Goal: Task Accomplishment & Management: Complete application form

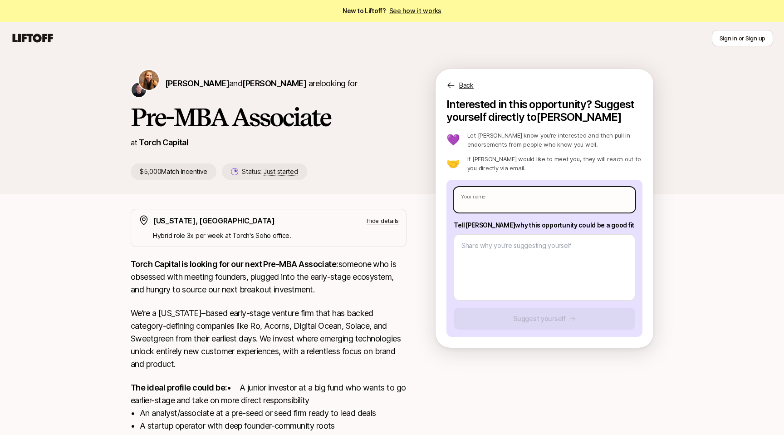
click at [498, 190] on input "text" at bounding box center [544, 199] width 181 height 25
type input "A"
type textarea "x"
type input "An"
type textarea "x"
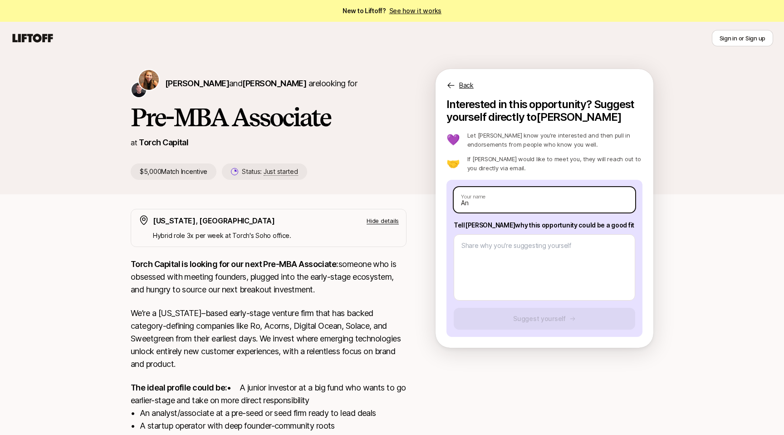
type input "And"
type textarea "x"
type input "Andr"
type textarea "x"
type input "[PERSON_NAME]"
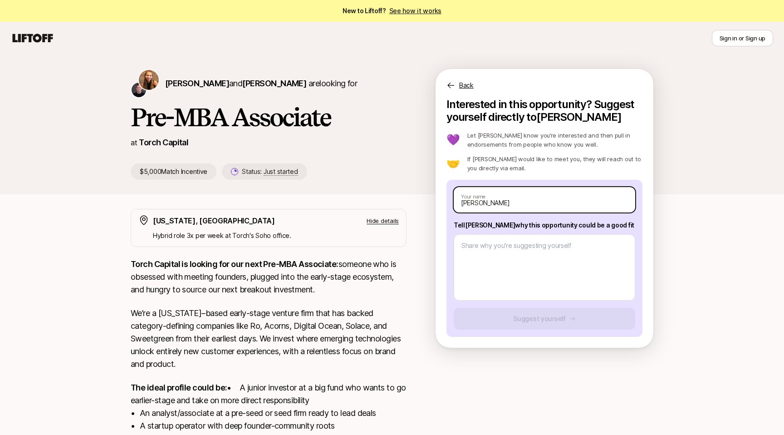
type textarea "x"
type input "[PERSON_NAME]"
type textarea "x"
type input "[PERSON_NAME]"
type textarea "x"
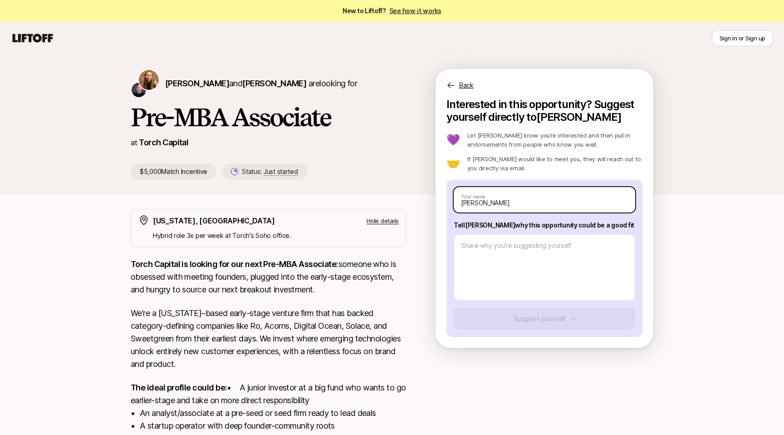
type input "[PERSON_NAME]"
type textarea "x"
type input "[PERSON_NAME]"
type textarea "x"
type input "[PERSON_NAME]"
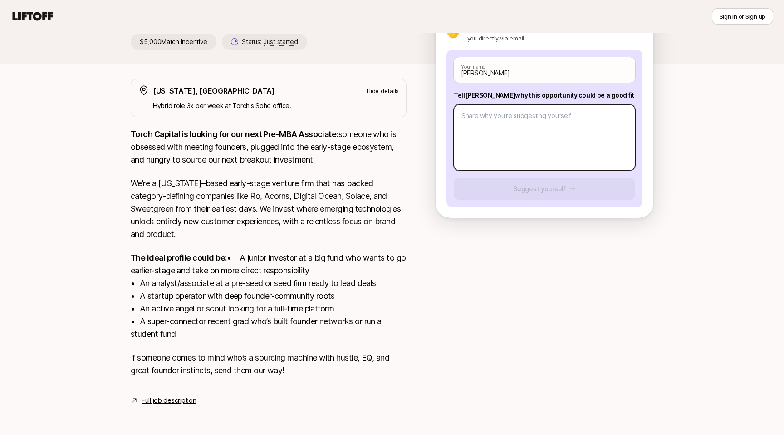
scroll to position [142, 0]
type textarea "I"
type textarea "x"
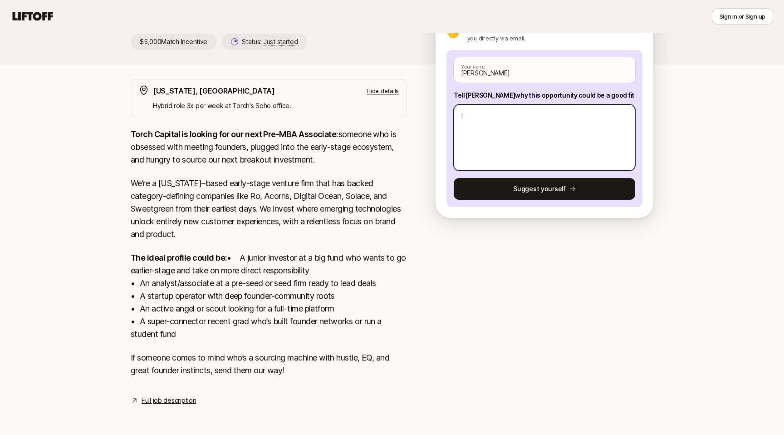
type textarea "I"
type textarea "x"
type textarea "I w"
type textarea "x"
type textarea "I wa"
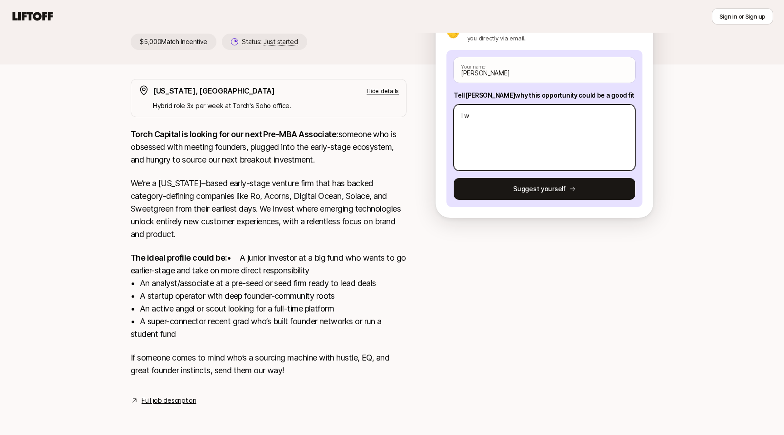
type textarea "x"
type textarea "I was"
type textarea "x"
type textarea "I was"
type textarea "x"
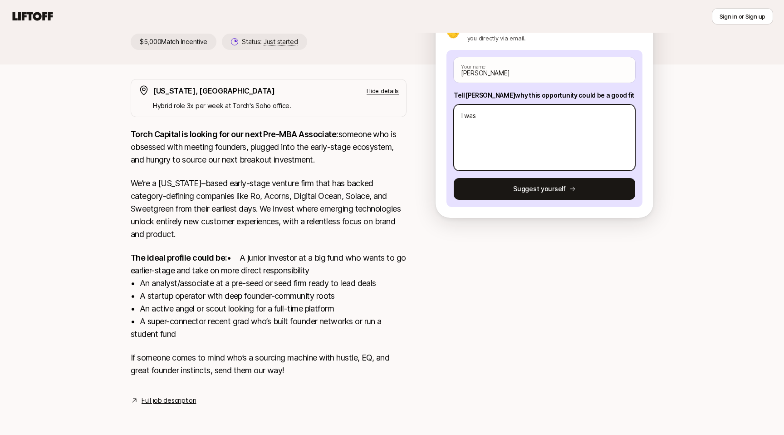
type textarea "x"
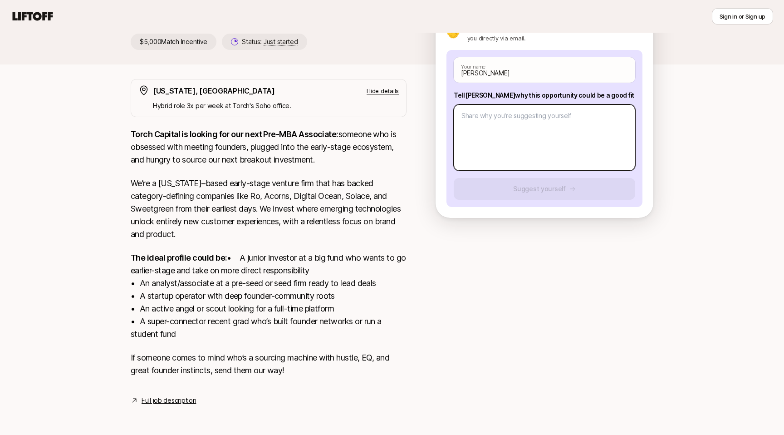
type textarea "I"
type textarea "x"
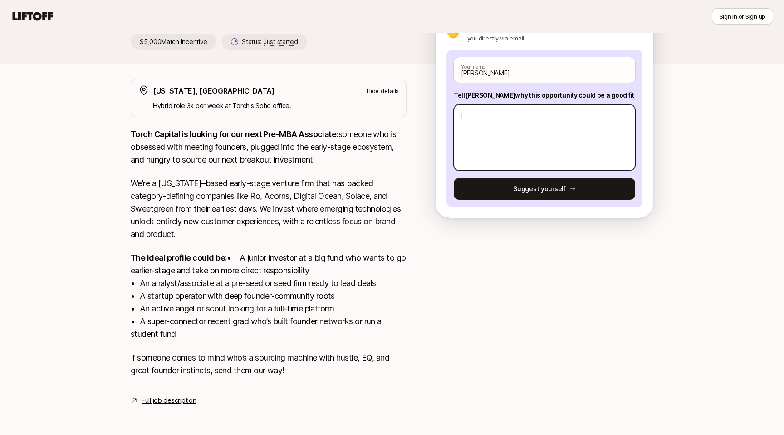
type textarea "x"
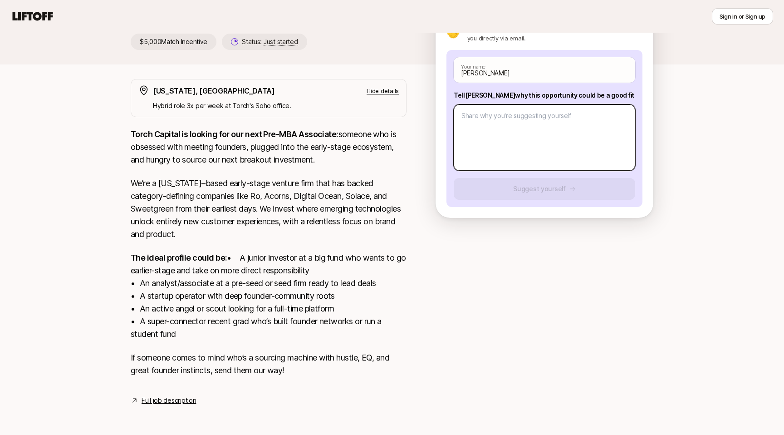
type textarea "I"
type textarea "x"
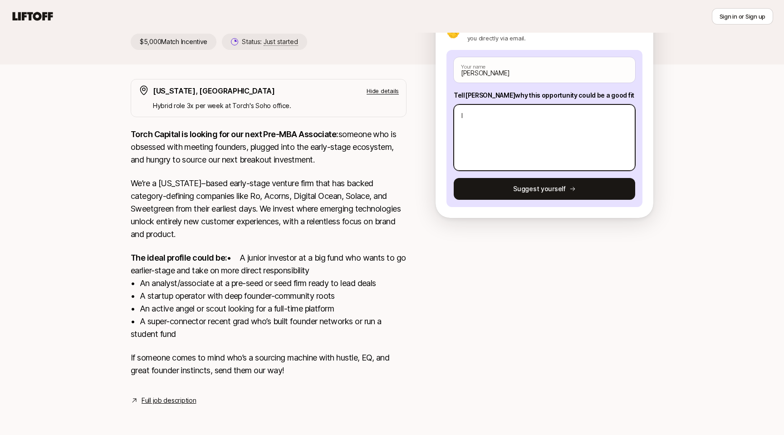
type textarea "I"
type textarea "x"
type textarea "I l"
type textarea "x"
type textarea "I lo"
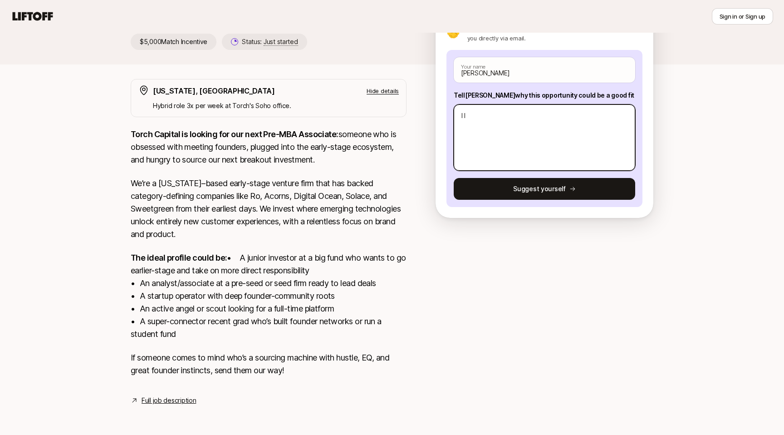
type textarea "x"
type textarea "I lov"
type textarea "x"
type textarea "I love"
type textarea "x"
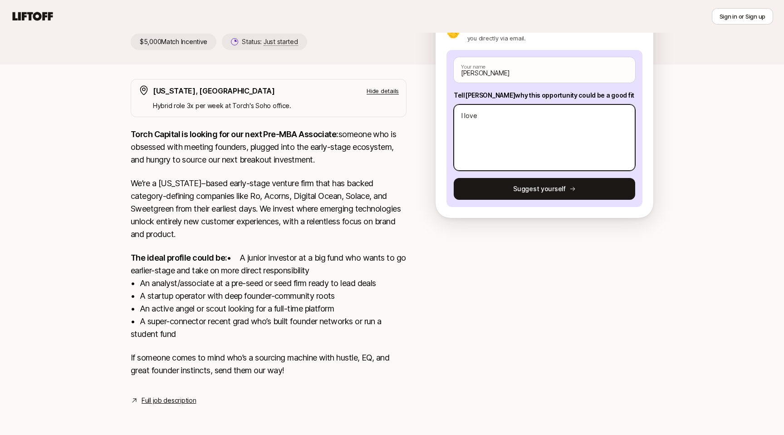
type textarea "I love"
type textarea "x"
type textarea "I love s"
type textarea "x"
type textarea "I love sp"
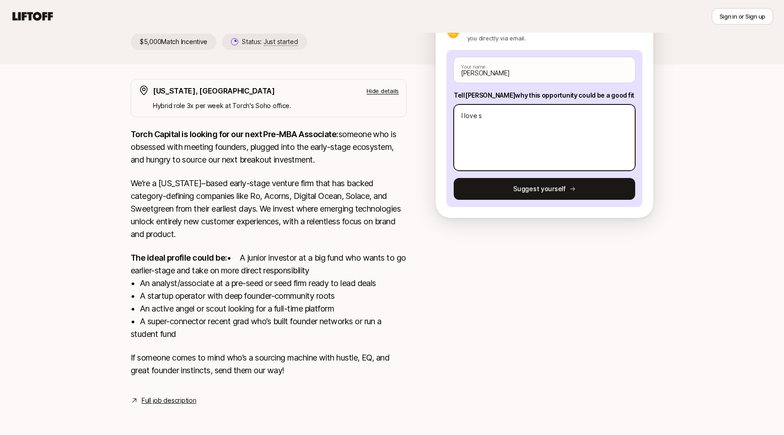
type textarea "x"
type textarea "I love spe"
type textarea "x"
type textarea "I love spea"
type textarea "x"
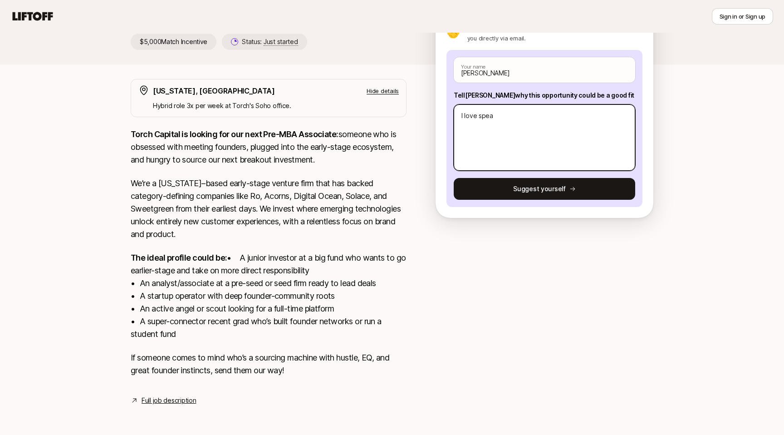
type textarea "I love speak"
type textarea "x"
type textarea "I love speaki"
type textarea "x"
type textarea "I love speakin"
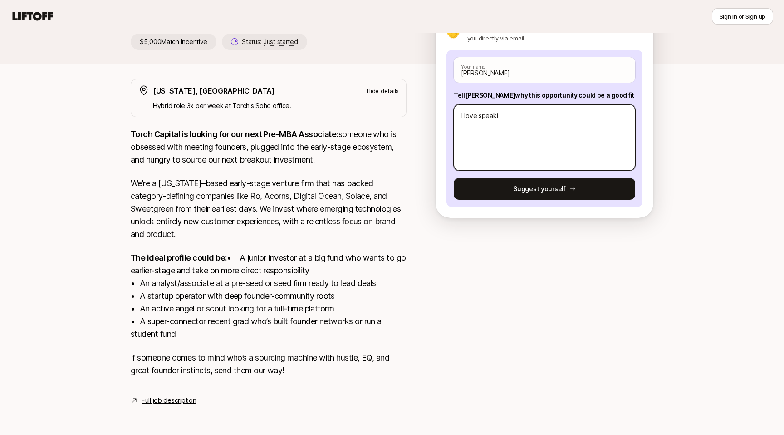
type textarea "x"
type textarea "I love speaki"
type textarea "x"
type textarea "I love speak"
type textarea "x"
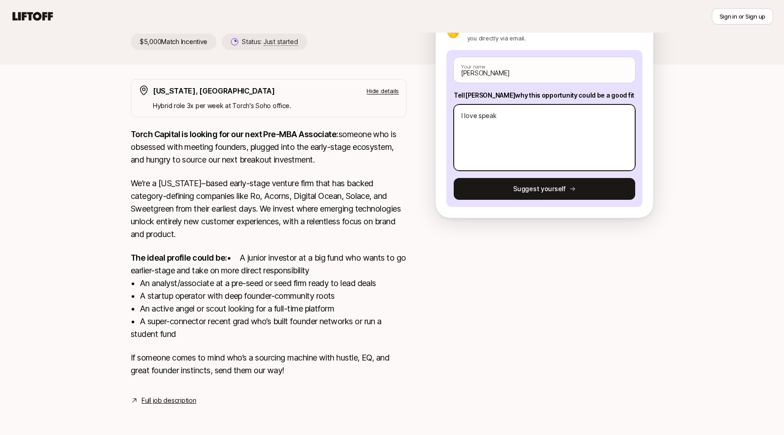
type textarea "I love spea"
type textarea "x"
type textarea "I love spe"
type textarea "x"
type textarea "I love sp"
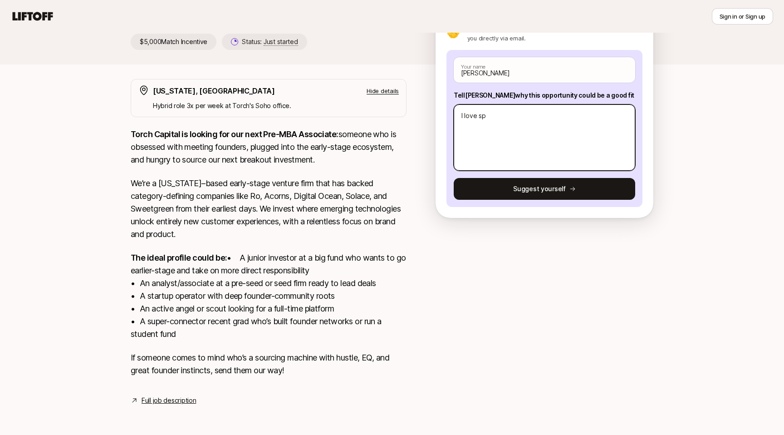
type textarea "x"
type textarea "I love s"
type textarea "x"
type textarea "I love"
type textarea "x"
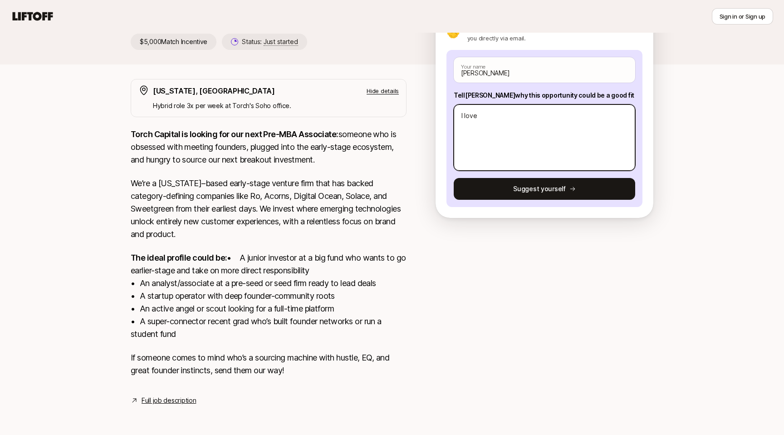
type textarea "I love m"
type textarea "x"
type textarea "I love me"
type textarea "x"
type textarea "I love mee"
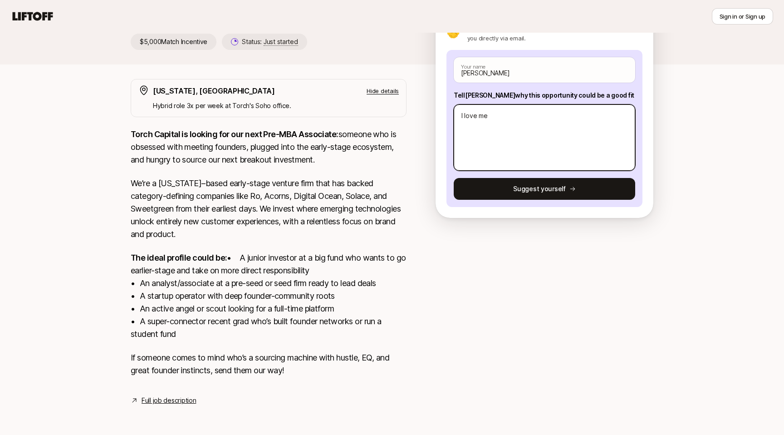
type textarea "x"
type textarea "I love meet"
type textarea "x"
type textarea "I love meeti"
type textarea "x"
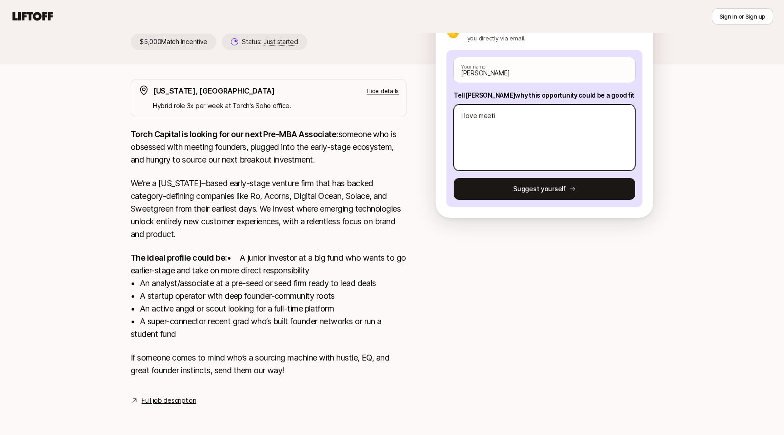
type textarea "I love meetin"
type textarea "x"
type textarea "I love meeting"
type textarea "x"
type textarea "I love meeting"
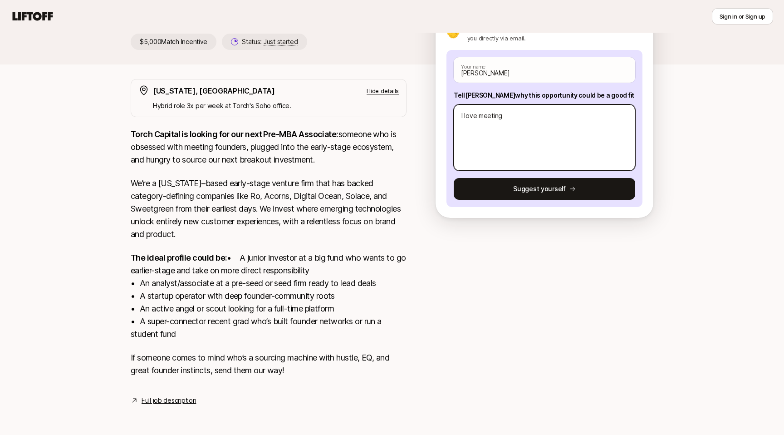
type textarea "x"
type textarea "I love meeting f"
type textarea "x"
type textarea "I love meeting fo"
type textarea "x"
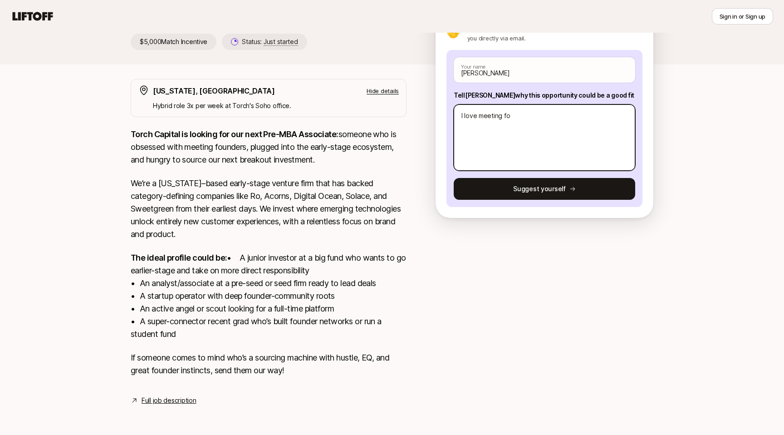
type textarea "I love meeting fou"
type textarea "x"
type textarea "I love meeting foun"
type textarea "x"
type textarea "I love meeting found"
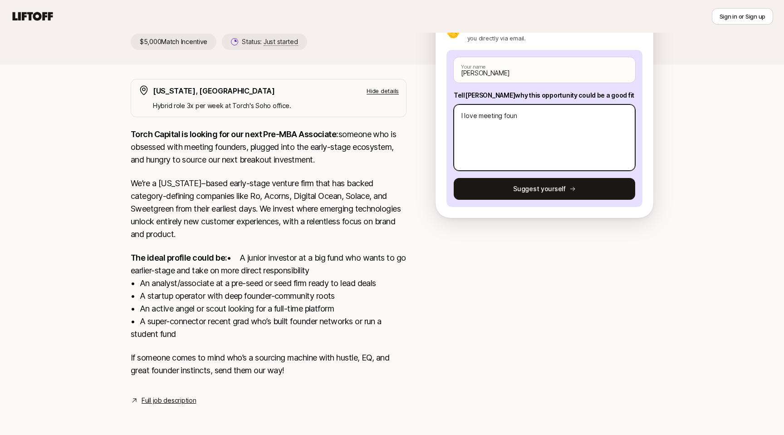
type textarea "x"
type textarea "I love meeting founde"
type textarea "x"
type textarea "I love meeting founder"
type textarea "x"
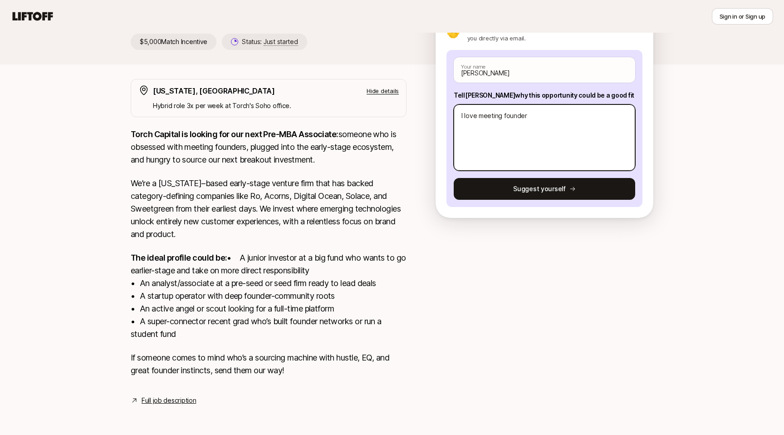
type textarea "I love meeting founders"
type textarea "x"
type textarea "I love meeting founders;"
type textarea "x"
type textarea "I love meeting founders;"
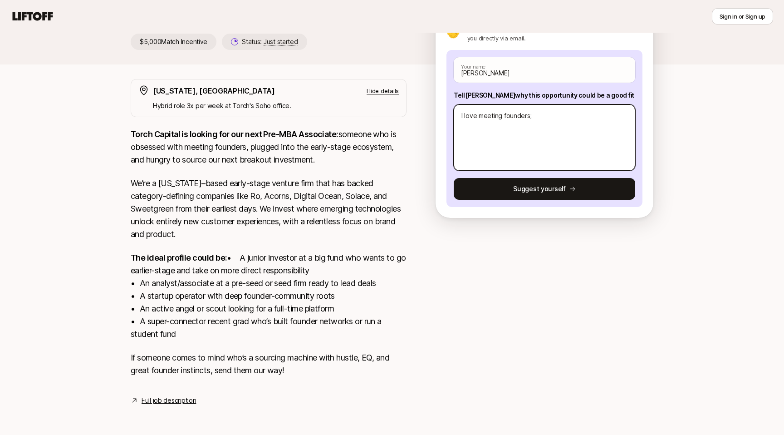
type textarea "x"
type textarea "I love meeting founders; w"
type textarea "x"
type textarea "I love meeting founders; wa"
type textarea "x"
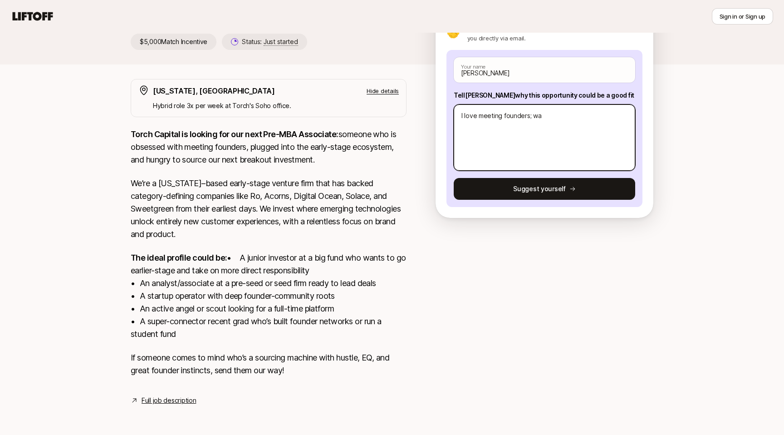
type textarea "I love meeting founders; was"
type textarea "x"
type textarea "I love meeting founders; was"
type textarea "x"
type textarea "I love meeting founders; was m"
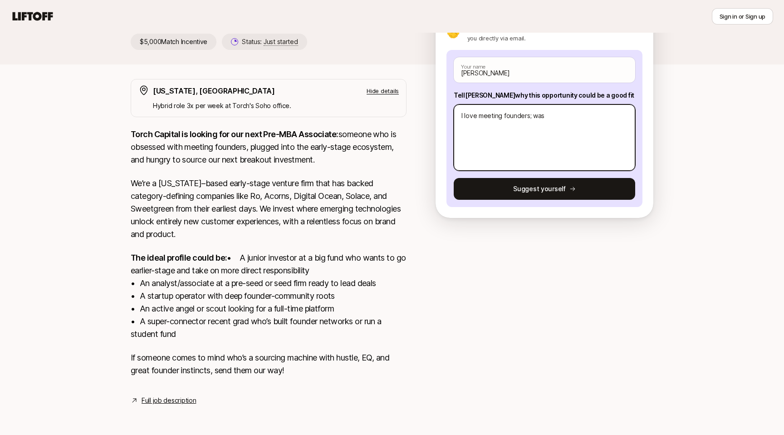
type textarea "x"
type textarea "I love meeting founders; was ma"
type textarea "x"
type textarea "I love meeting founders; was man"
type textarea "x"
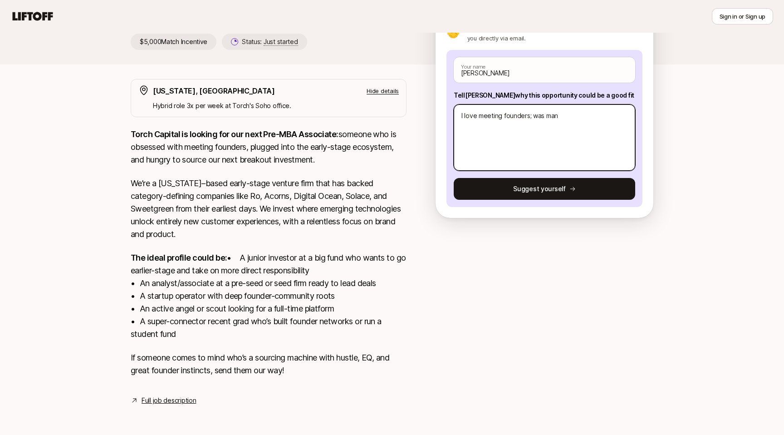
type textarea "I love meeting founders; was mana"
type textarea "x"
type textarea "I love meeting founders; was manag"
type textarea "x"
type textarea "I love meeting founders; was managi"
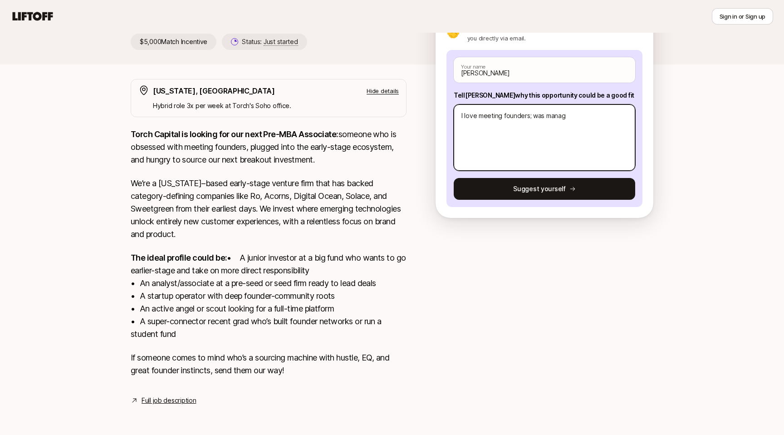
type textarea "x"
type textarea "I love meeting founders; was [PERSON_NAME]"
type textarea "x"
type textarea "I love meeting founders; was [PERSON_NAME]"
type textarea "x"
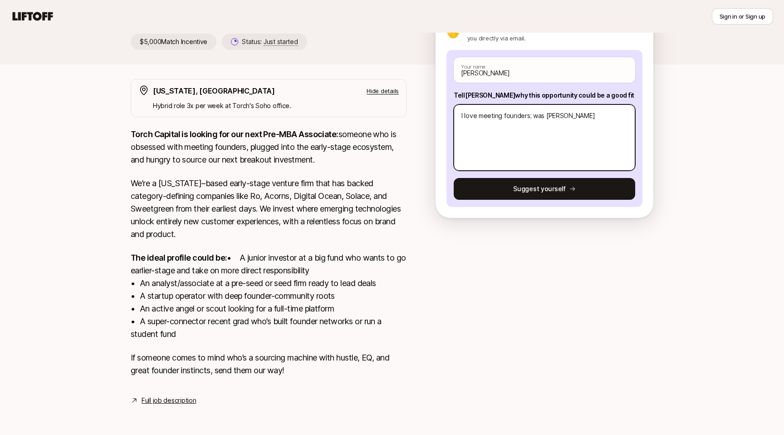
type textarea "I love meeting founders; was [PERSON_NAME]"
type textarea "x"
type textarea "I love meeting founders; was managing"
type textarea "x"
type textarea "I love meeting founders; was managing"
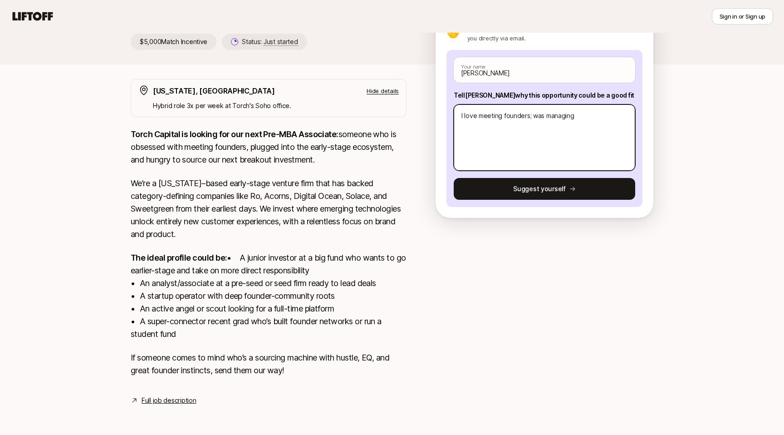
type textarea "x"
type textarea "I love meeting founders; was managing p"
type textarea "x"
type textarea "I love meeting founders; was managing pa"
type textarea "x"
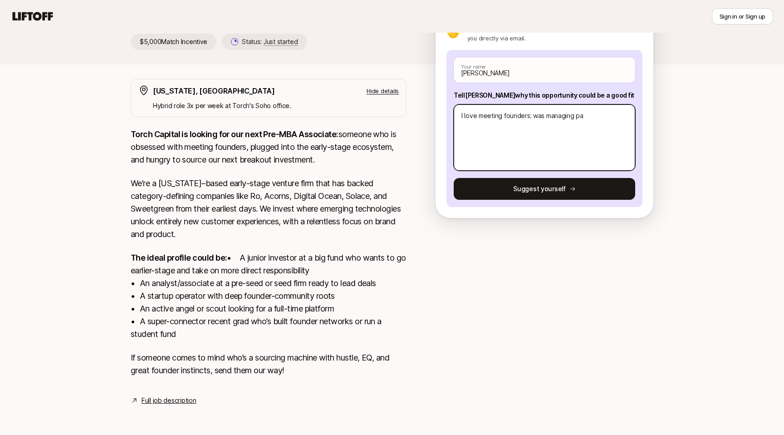
type textarea "I love meeting founders; was managing par"
type textarea "x"
type textarea "I love meeting founders; was managing part"
type textarea "x"
type textarea "I love meeting founders; was managing partn"
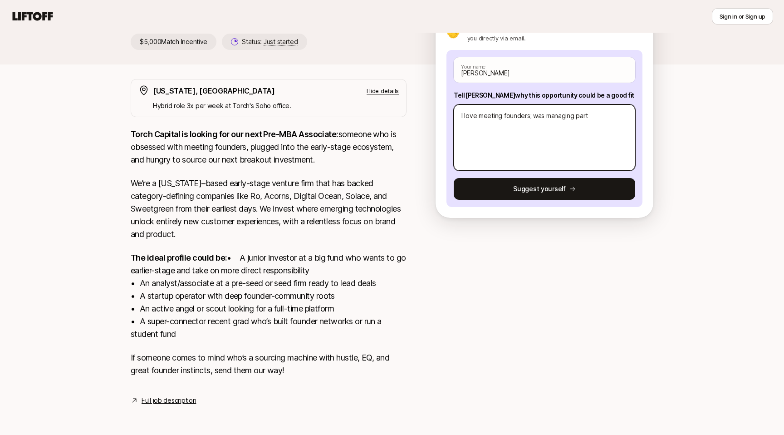
type textarea "x"
type textarea "I love meeting founders; was managing partne"
type textarea "x"
type textarea "I love meeting founders; was managing partner"
type textarea "x"
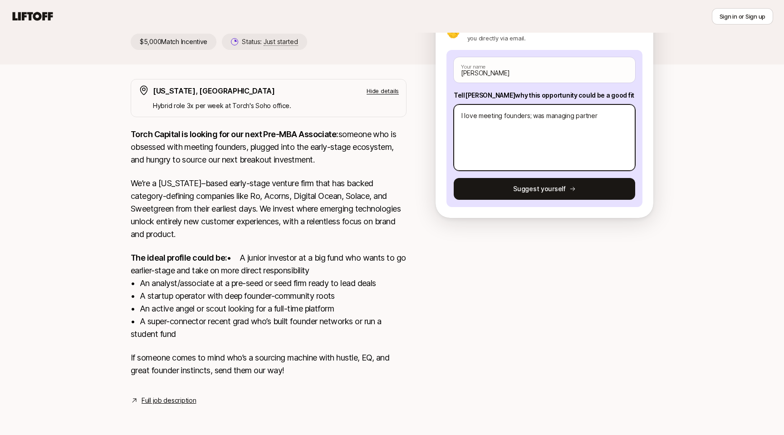
type textarea "I love meeting founders; was managing partner"
type textarea "x"
type textarea "I love meeting founders; was managing partner a"
type textarea "x"
type textarea "I love meeting founders; was managing partner at"
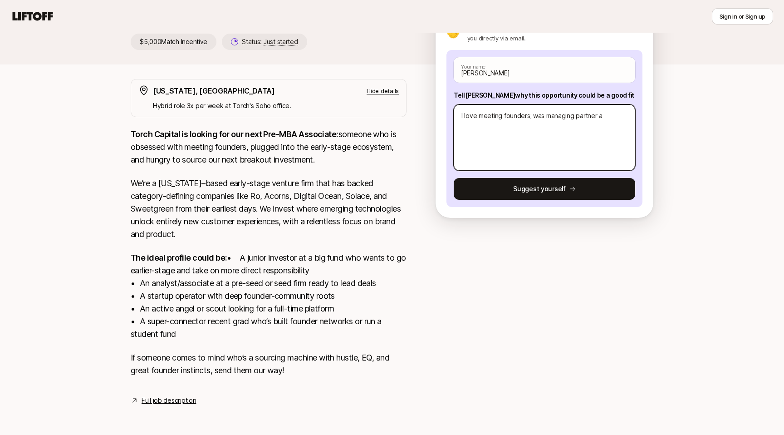
type textarea "x"
type textarea "I love meeting founders; was managing partner at"
type textarea "x"
type textarea "I love meeting founders; was managing partner at D"
type textarea "x"
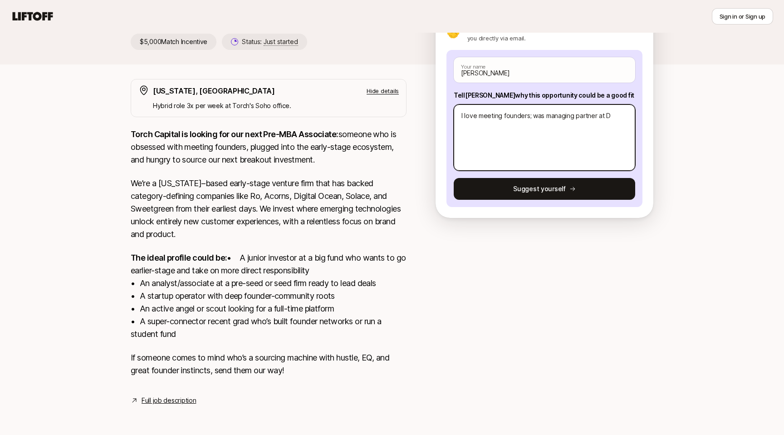
type textarea "I love meeting founders; was managing partner at Do"
type textarea "x"
type textarea "I love meeting founders; was managing partner at Dor"
type textarea "x"
type textarea "I love meeting founders; was managing partner at Dorm"
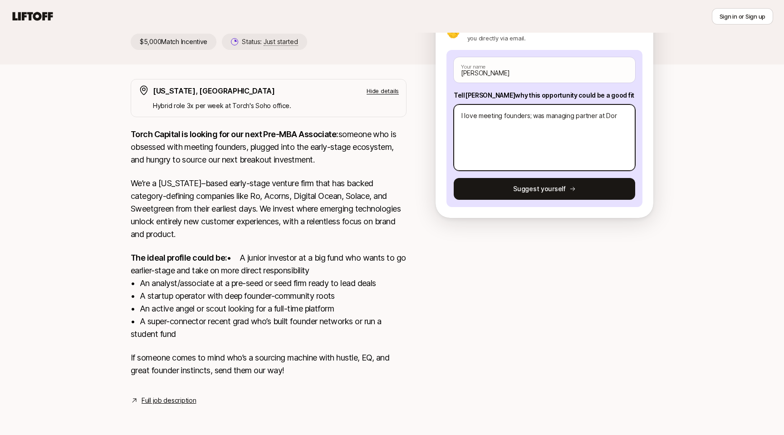
type textarea "x"
type textarea "I love meeting founders; was managing partner at Dorm"
type textarea "x"
type textarea "I love meeting founders; was managing partner at Dorm R"
type textarea "x"
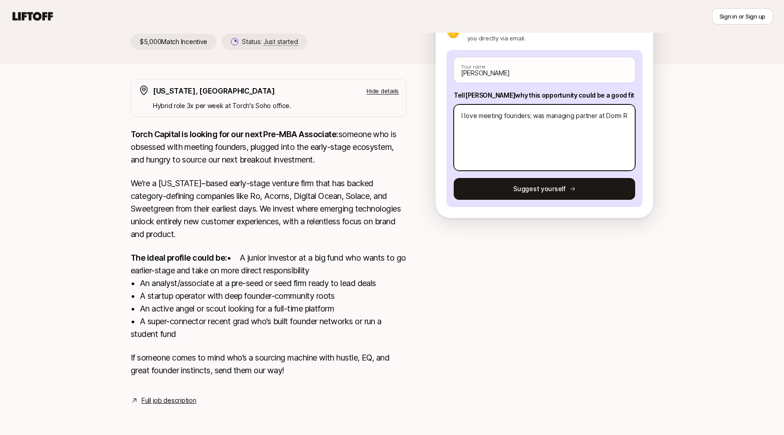
type textarea "I love meeting founders; was managing partner at Dorm Ro"
type textarea "x"
type textarea "I love meeting founders; was managing partner at [PERSON_NAME]"
type textarea "x"
type textarea "I love meeting founders; was managing partner at [GEOGRAPHIC_DATA]"
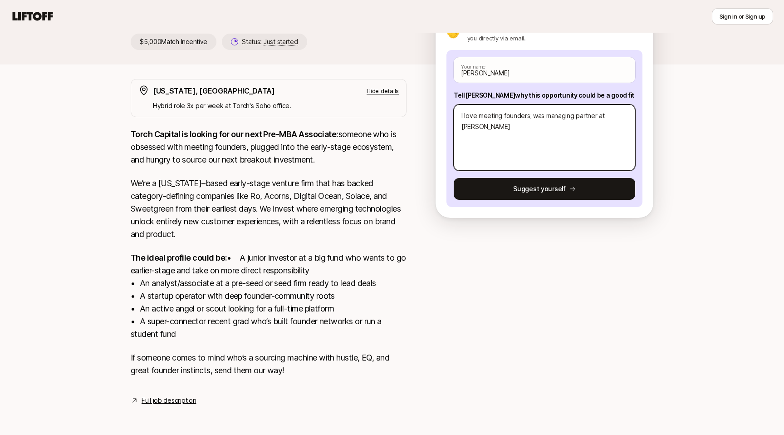
type textarea "x"
type textarea "I love meeting founders; was managing partner at [GEOGRAPHIC_DATA]"
type textarea "x"
type textarea "I love meeting founders; was managing partner at [GEOGRAPHIC_DATA] F"
type textarea "x"
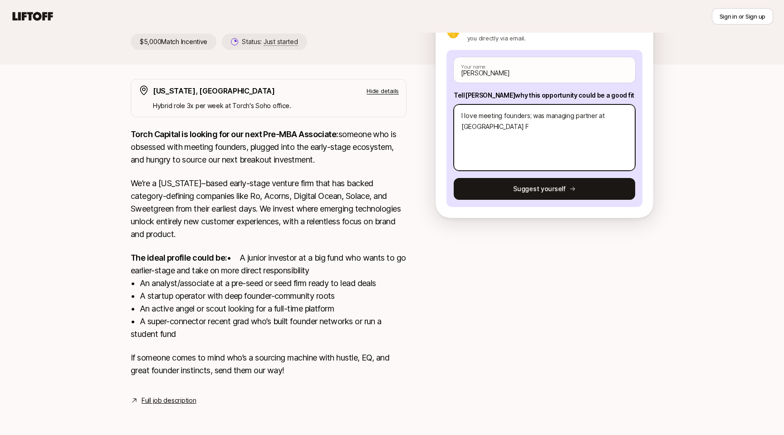
type textarea "I love meeting founders; was managing partner at [GEOGRAPHIC_DATA] Fu"
type textarea "x"
type textarea "I love meeting founders; was managing partner at [GEOGRAPHIC_DATA] Fun"
type textarea "x"
type textarea "I love meeting founders; was managing partner at Dorm Room Fund"
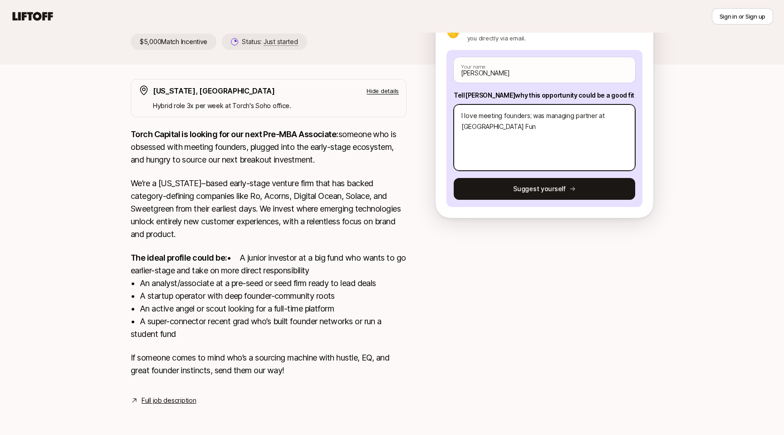
type textarea "x"
type textarea "I love meeting founders; was managing partner at Dorm Room Fund"
type textarea "x"
type textarea "I love meeting founders; was managing partner at Dorm Room Fund"
type textarea "x"
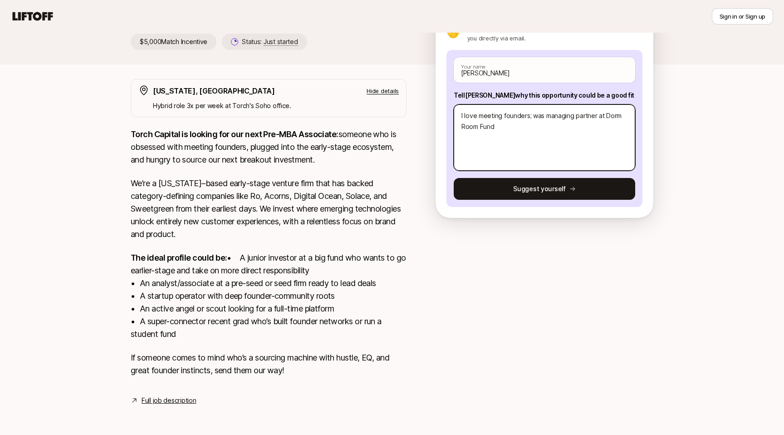
type textarea "I love meeting founders; was managing partner at Dorm Room Fund"
click at [540, 104] on textarea "I love meeting founders; was managing partner at Dorm Room Fund" at bounding box center [544, 137] width 181 height 66
click at [580, 106] on textarea "I love meeting founders! Was Managing partner at [GEOGRAPHIC_DATA] Fund" at bounding box center [544, 137] width 181 height 66
click at [547, 124] on textarea "I love meeting founders! Was Managing Partner at [GEOGRAPHIC_DATA] Fund" at bounding box center [544, 137] width 181 height 66
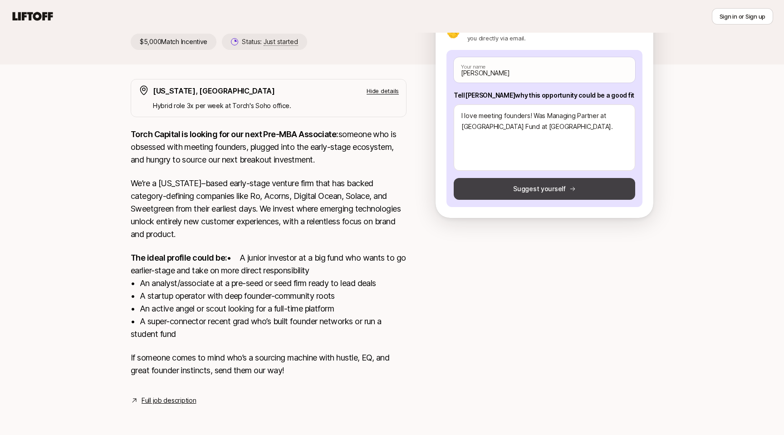
click at [542, 181] on button "Suggest yourself" at bounding box center [544, 189] width 181 height 22
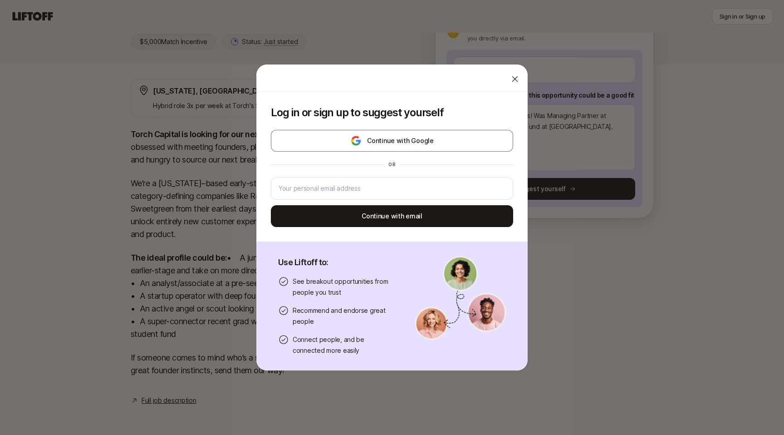
click at [513, 81] on icon at bounding box center [514, 78] width 9 height 9
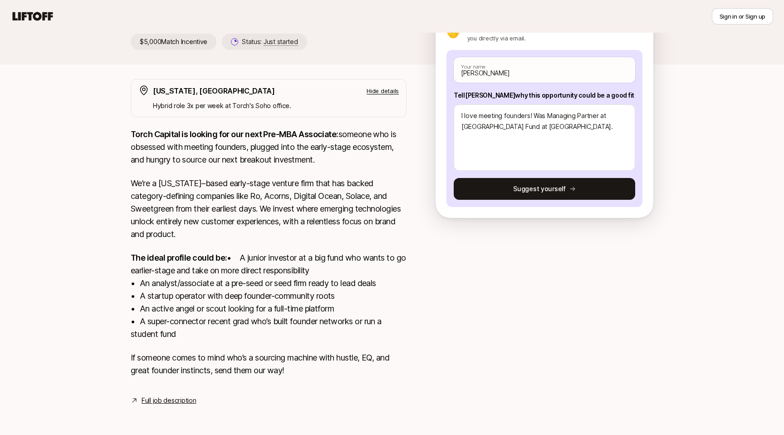
click at [518, 273] on div at bounding box center [544, 237] width 218 height 316
click at [182, 401] on link "Full job description" at bounding box center [169, 400] width 54 height 11
